Goal: Information Seeking & Learning: Find contact information

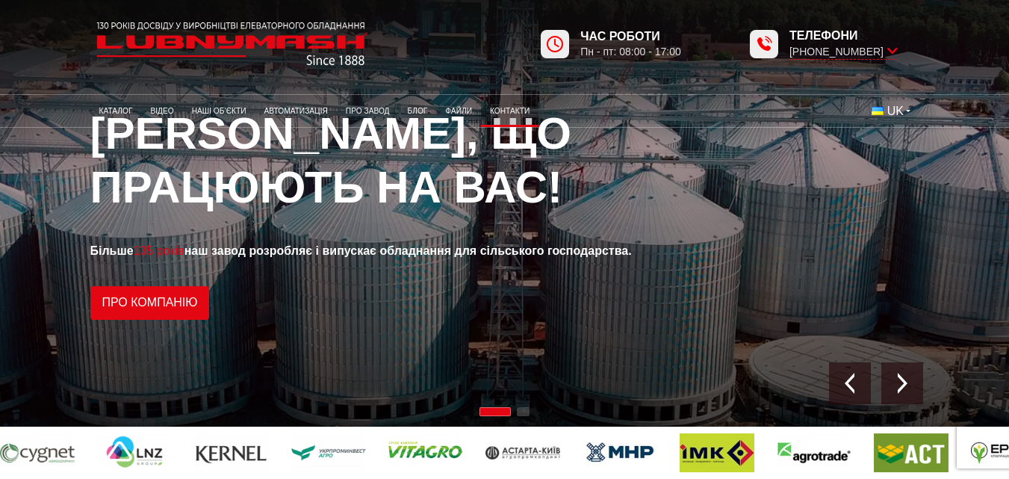
click at [519, 108] on link "Контакти" at bounding box center [510, 111] width 58 height 25
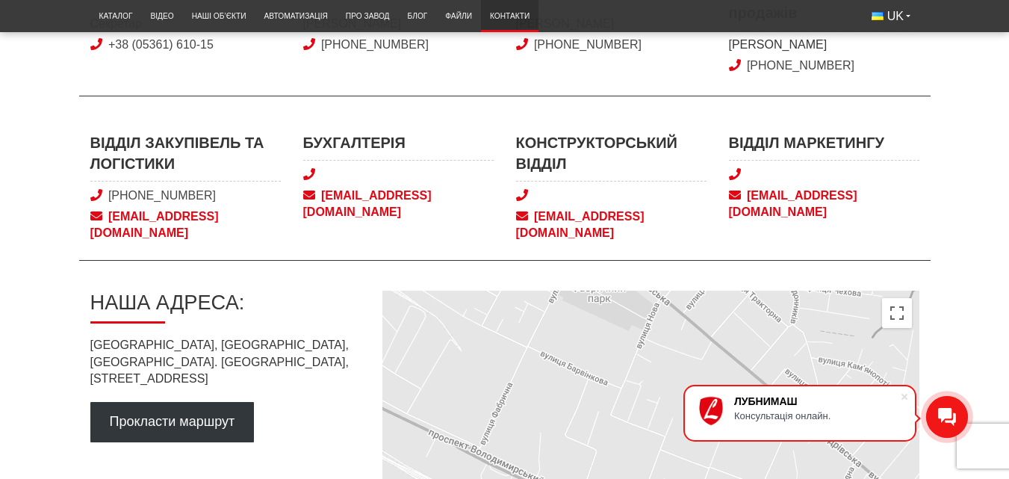
scroll to position [598, 0]
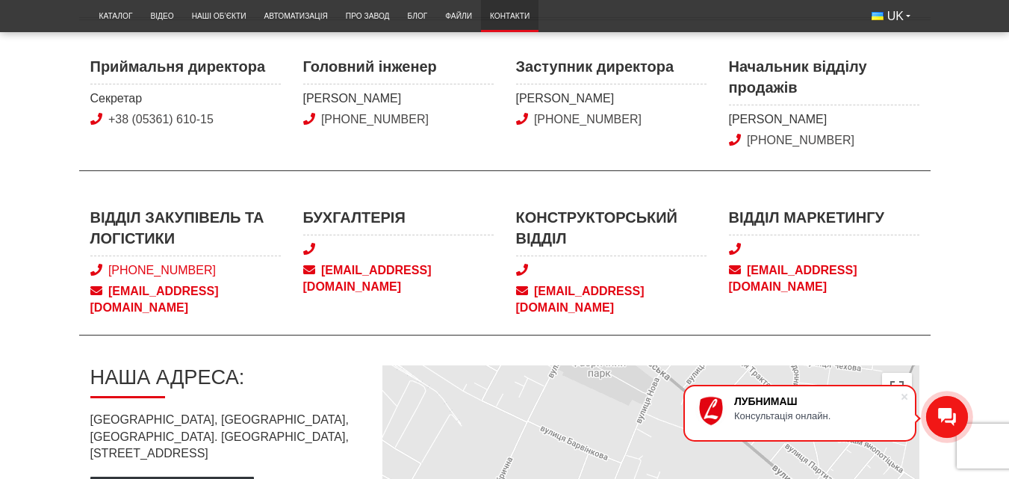
drag, startPoint x: 235, startPoint y: 272, endPoint x: 128, endPoint y: 272, distance: 107.6
click at [128, 272] on span "[PHONE_NUMBER]" at bounding box center [185, 270] width 191 height 16
copy link "[PHONE_NUMBER]"
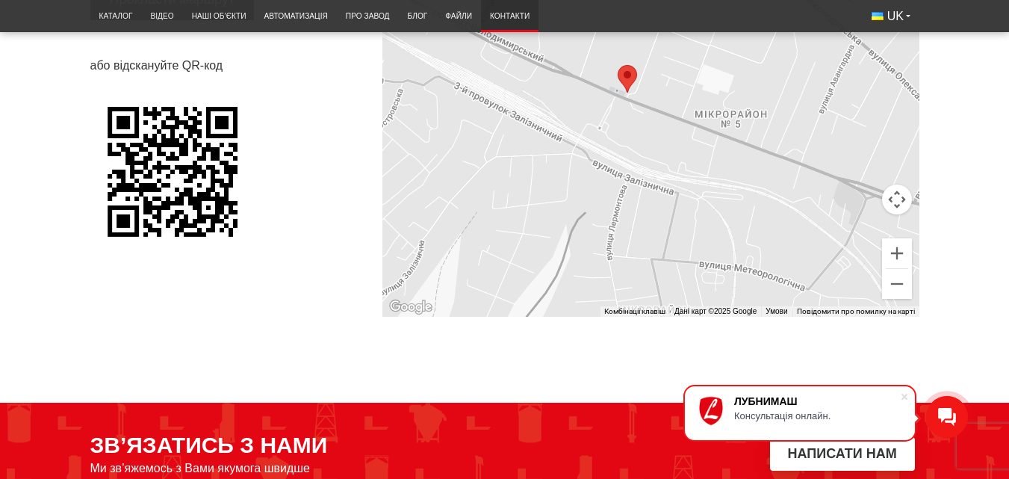
scroll to position [1121, 0]
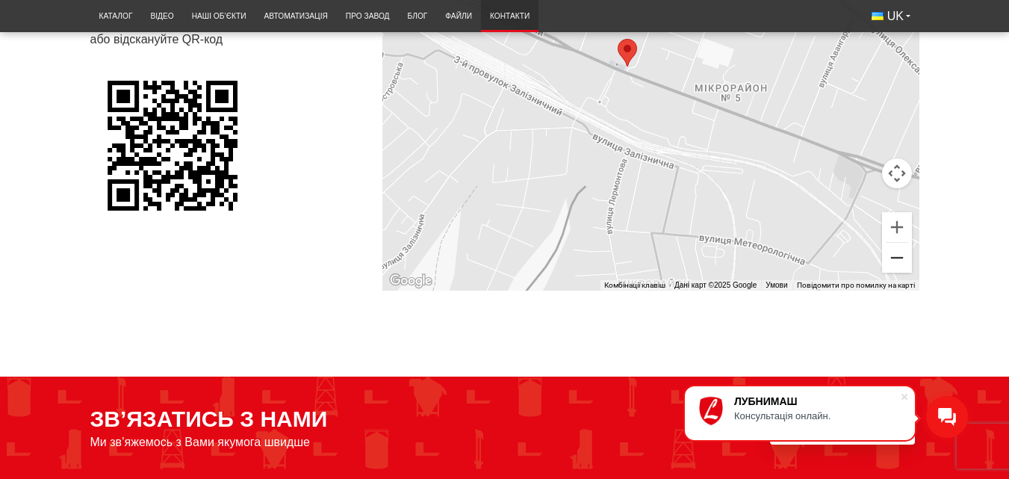
click at [899, 246] on button "Зменшити" at bounding box center [897, 258] width 30 height 30
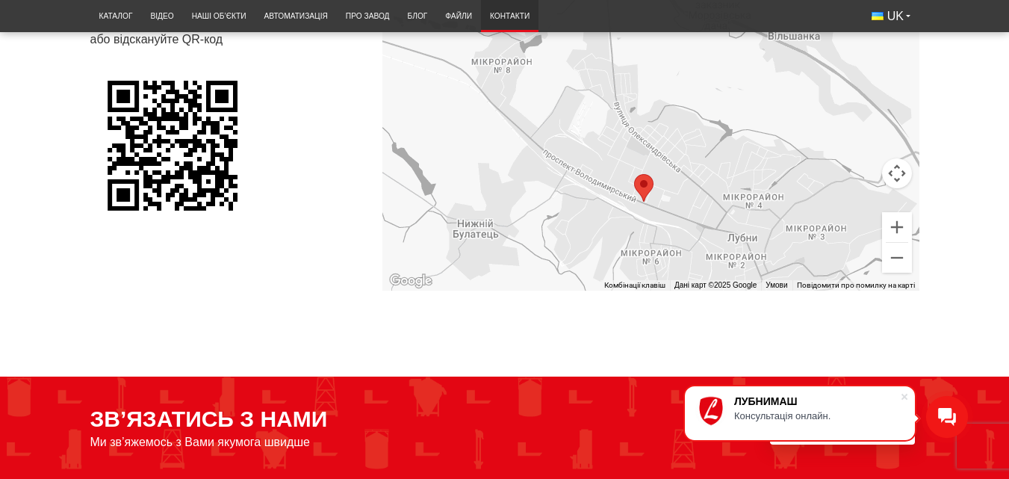
drag, startPoint x: 723, startPoint y: 102, endPoint x: 721, endPoint y: 241, distance: 139.7
click at [721, 241] on div at bounding box center [651, 66] width 537 height 448
click at [895, 248] on button "Зменшити" at bounding box center [897, 258] width 30 height 30
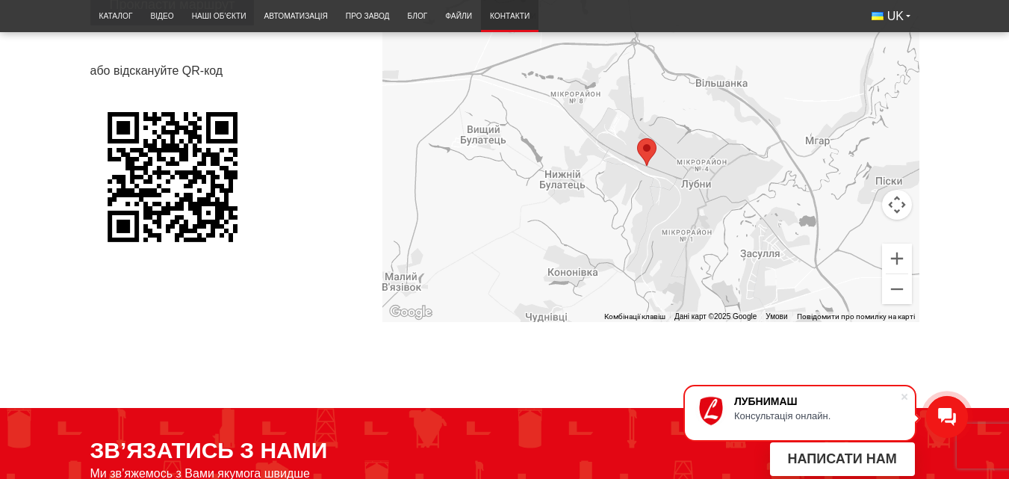
scroll to position [1039, 0]
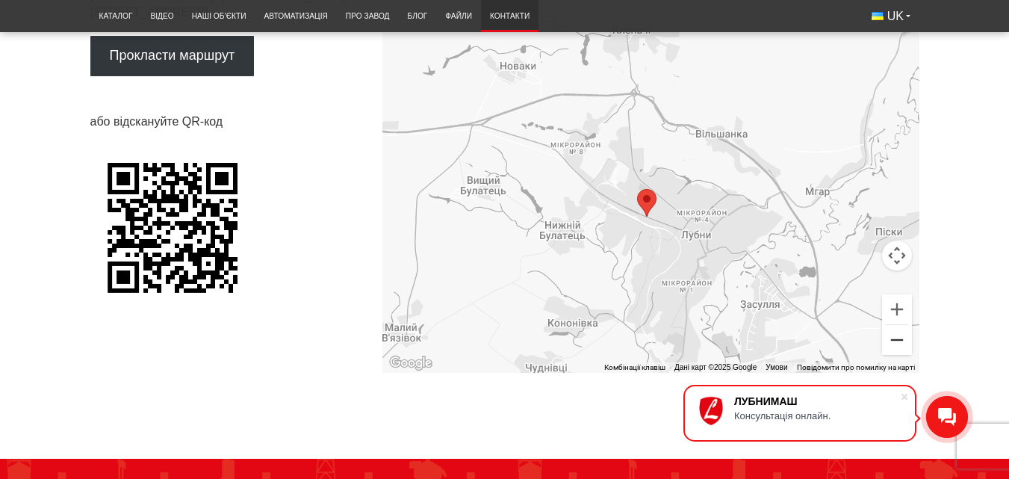
click at [899, 325] on button "Зменшити" at bounding box center [897, 340] width 30 height 30
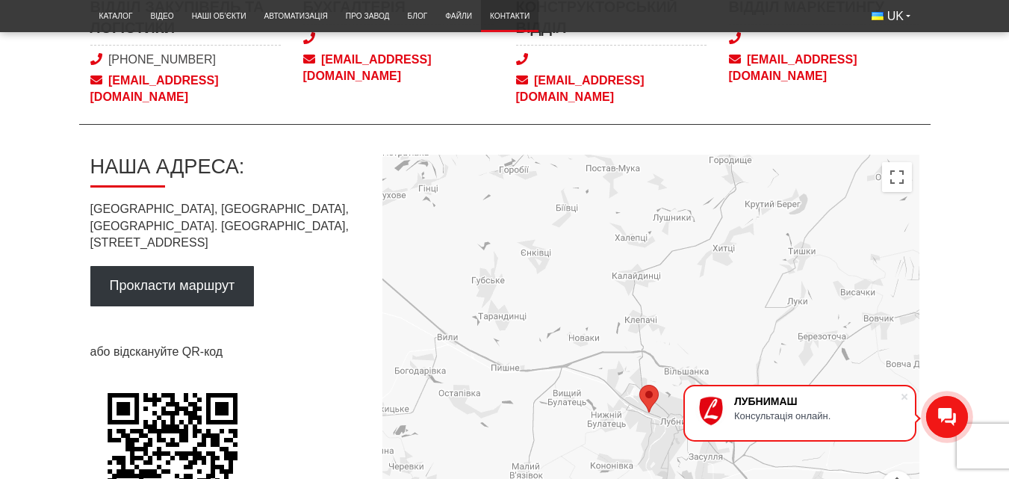
scroll to position [740, 0]
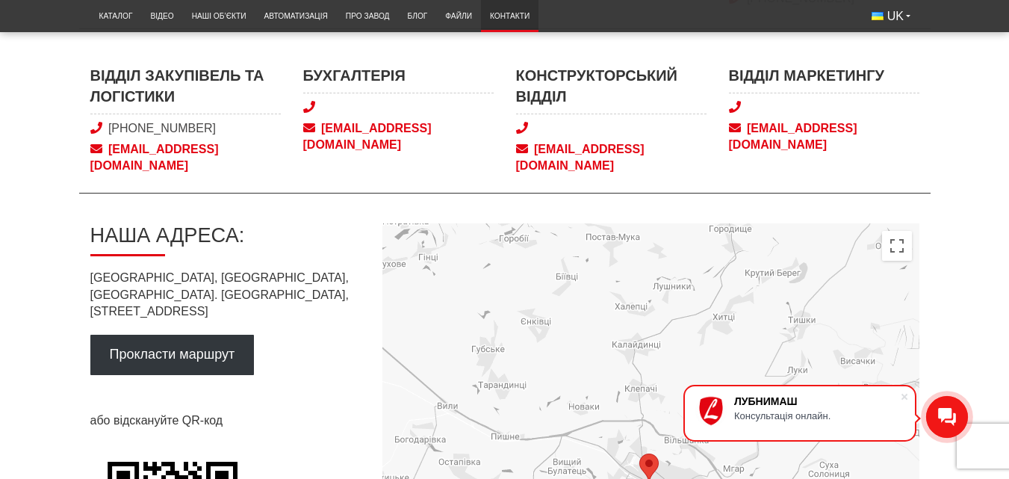
drag, startPoint x: 188, startPoint y: 137, endPoint x: 146, endPoint y: 145, distance: 41.8
